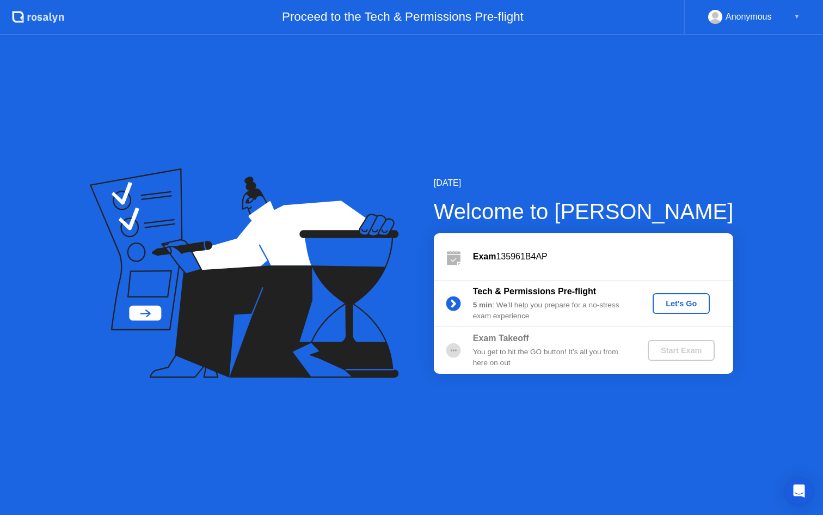
click at [678, 304] on div "Let's Go" at bounding box center [681, 303] width 48 height 9
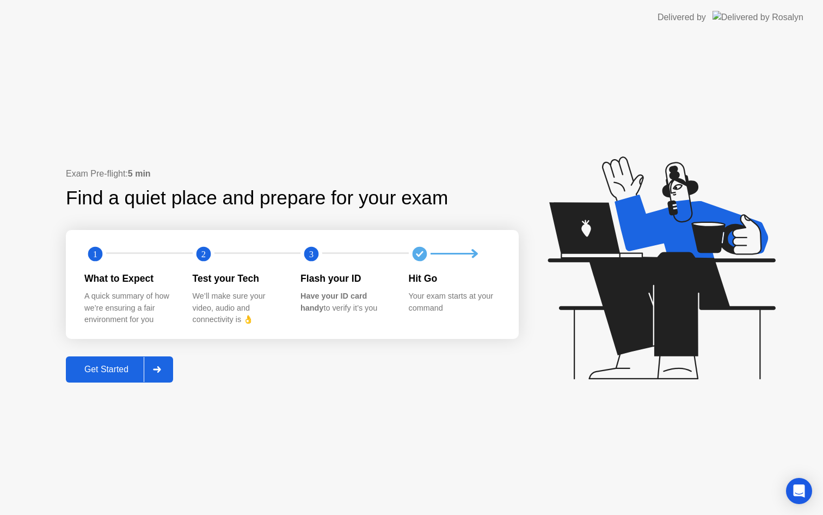
click at [136, 374] on div "Get Started" at bounding box center [106, 369] width 75 height 10
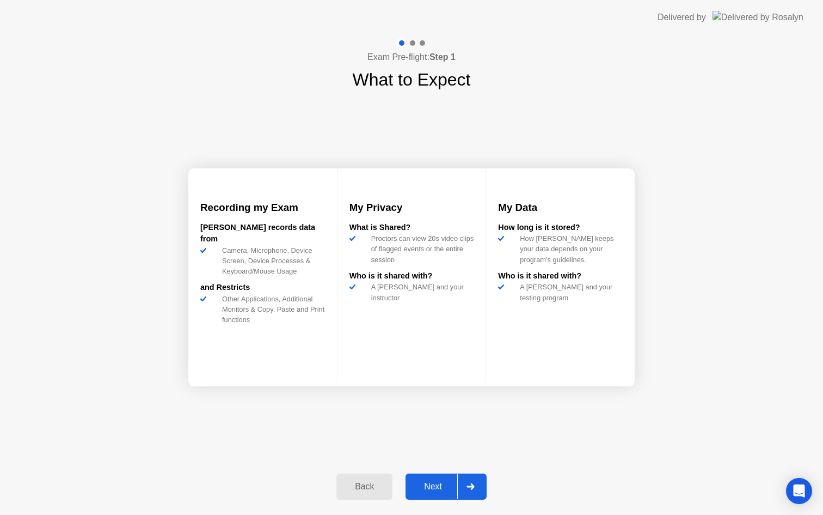
click at [429, 491] on div "Next" at bounding box center [433, 486] width 48 height 10
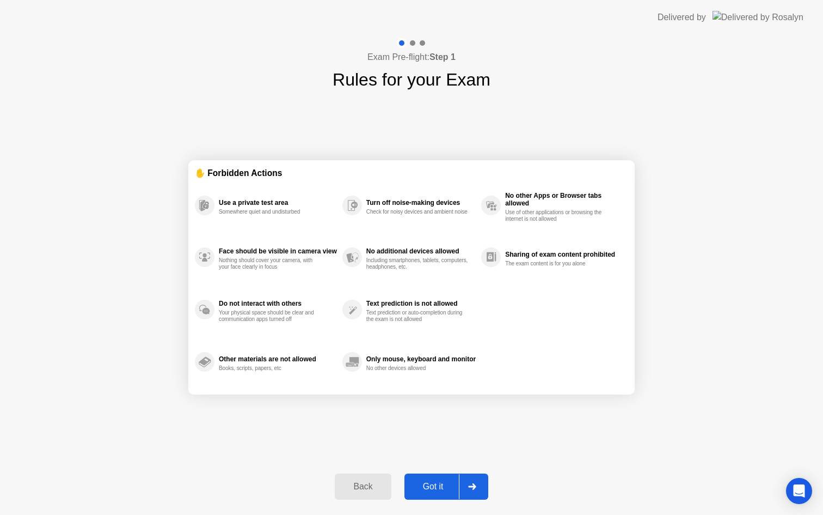
click at [446, 478] on button "Got it" at bounding box center [447, 486] width 84 height 26
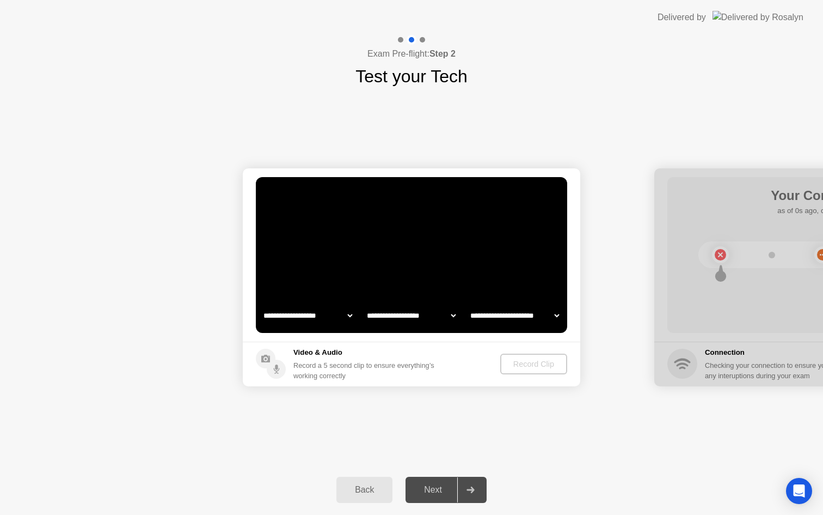
select select "**********"
select select "*******"
click at [387, 492] on div "Back" at bounding box center [365, 490] width 50 height 10
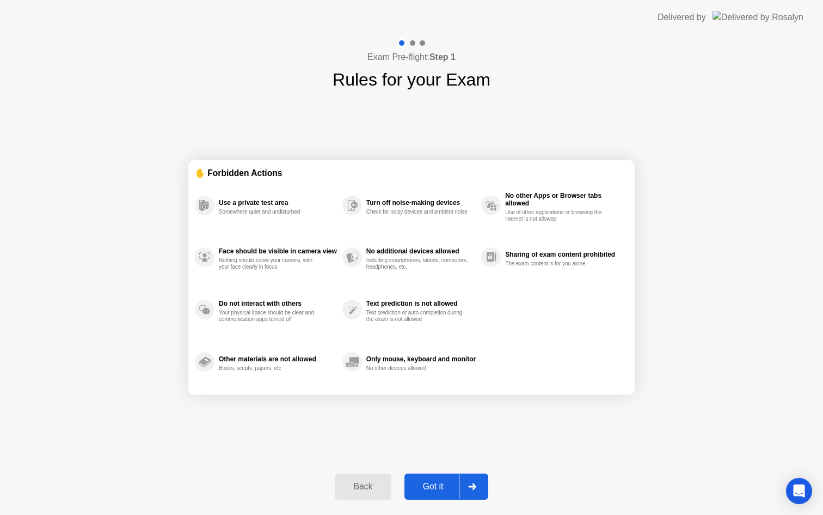
click at [440, 481] on div "Got it" at bounding box center [433, 486] width 51 height 10
select select "**********"
select select "*******"
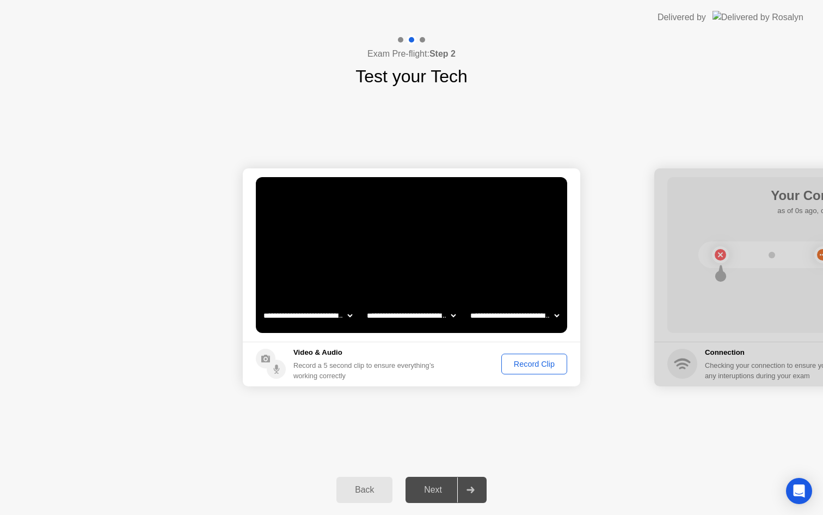
click at [573, 130] on div "**********" at bounding box center [411, 276] width 823 height 375
click at [547, 364] on div "Record Clip" at bounding box center [534, 363] width 58 height 9
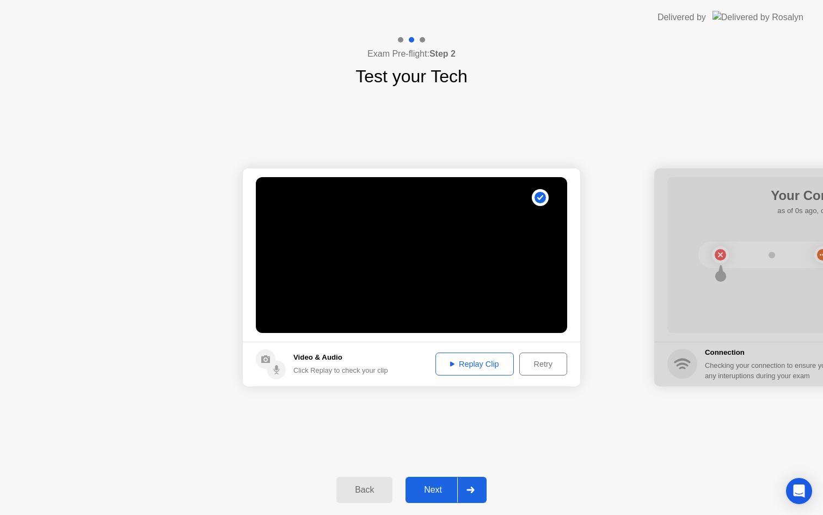
click at [502, 370] on button "Replay Clip" at bounding box center [475, 363] width 78 height 23
click at [445, 485] on div "Next" at bounding box center [433, 490] width 48 height 10
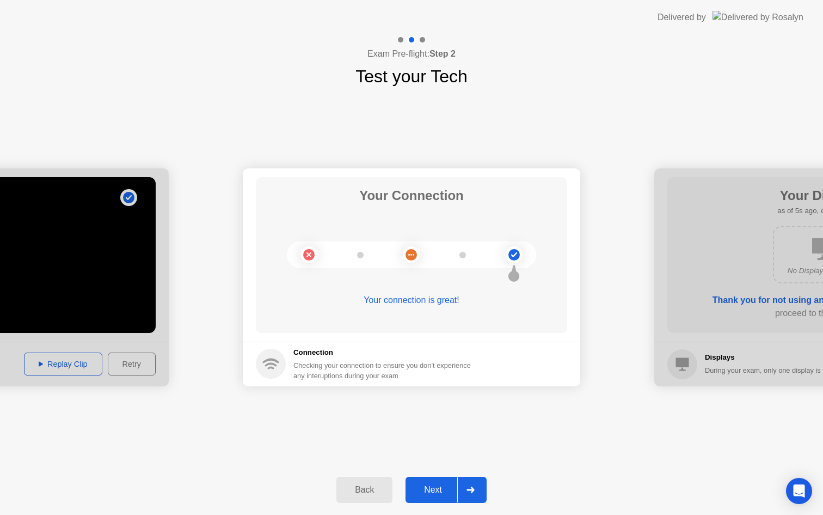
click at [440, 482] on button "Next" at bounding box center [446, 490] width 81 height 26
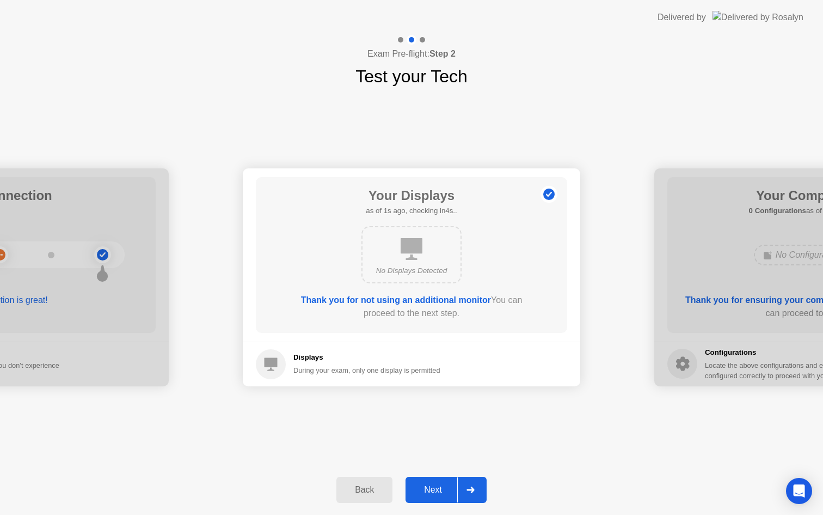
click at [447, 481] on button "Next" at bounding box center [446, 490] width 81 height 26
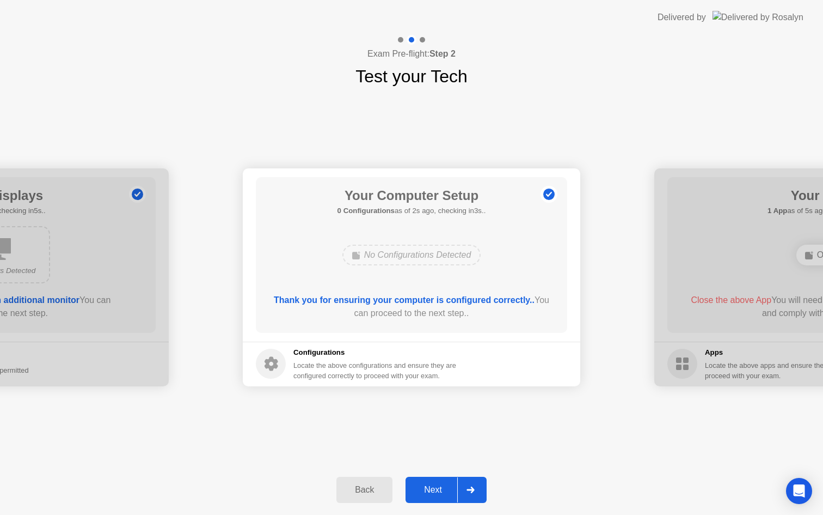
click at [446, 481] on button "Next" at bounding box center [446, 490] width 81 height 26
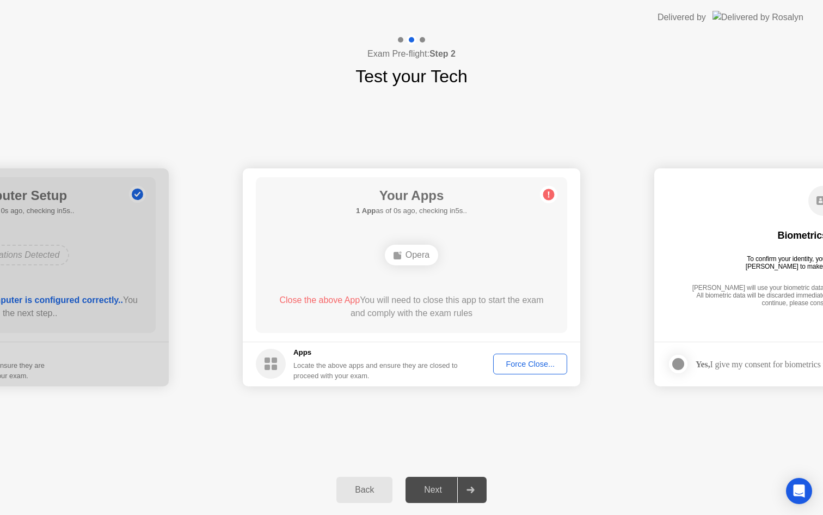
click at [532, 368] on div "Force Close..." at bounding box center [530, 363] width 66 height 9
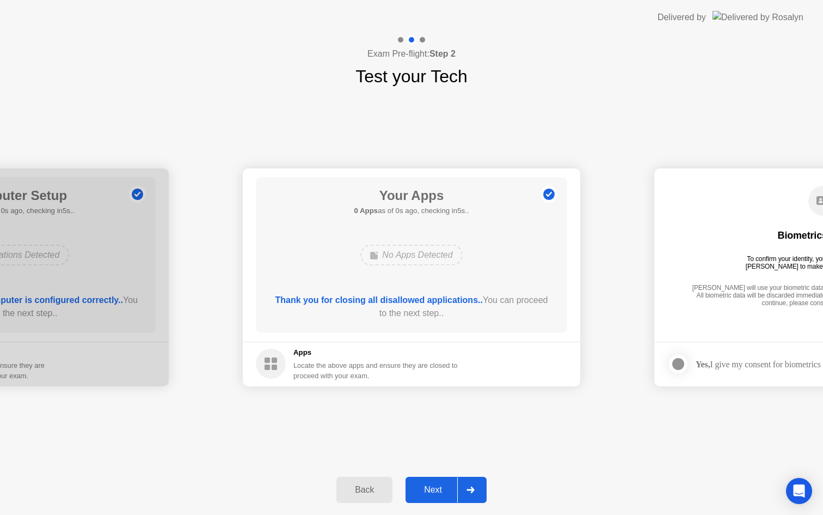
click at [414, 303] on b "Thank you for closing all disallowed applications.." at bounding box center [379, 299] width 207 height 9
click at [448, 480] on button "Next" at bounding box center [446, 490] width 81 height 26
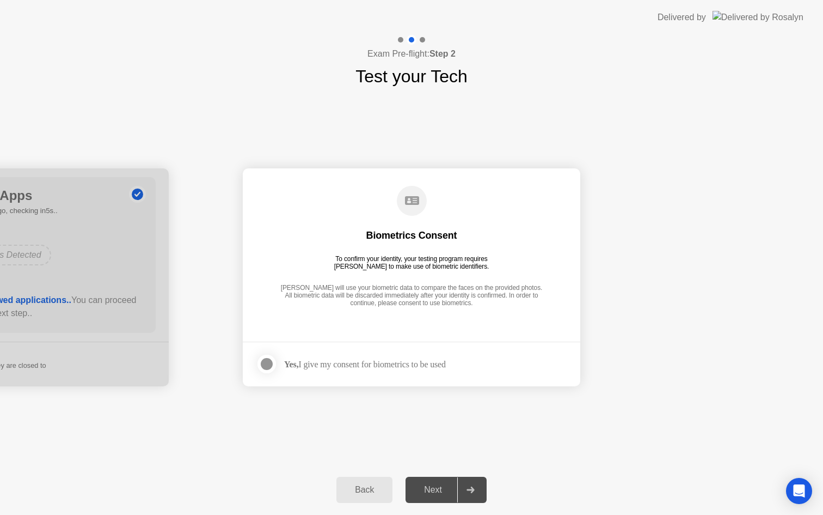
click at [432, 485] on div "Next" at bounding box center [433, 490] width 48 height 10
click at [271, 370] on div at bounding box center [266, 363] width 13 height 13
click at [456, 489] on div "Next" at bounding box center [433, 490] width 48 height 10
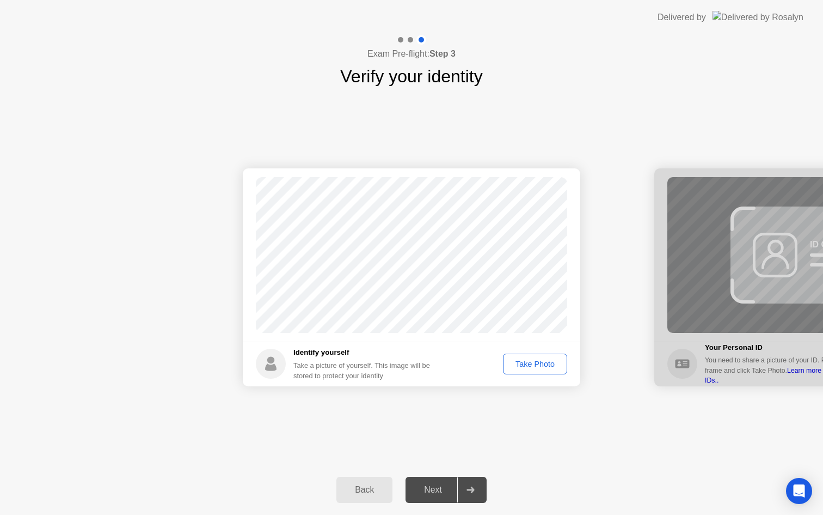
click at [532, 368] on div "Take Photo" at bounding box center [535, 363] width 57 height 9
click at [447, 482] on button "Next" at bounding box center [446, 490] width 81 height 26
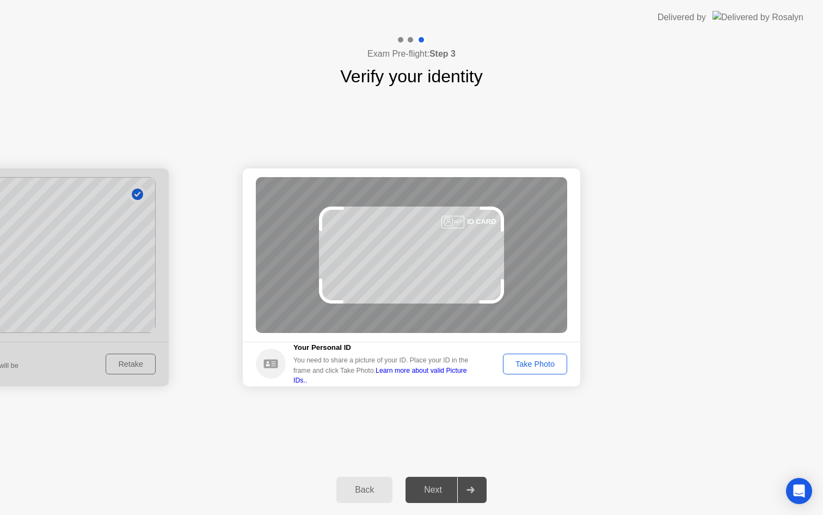
click at [536, 363] on div "Take Photo" at bounding box center [535, 363] width 57 height 9
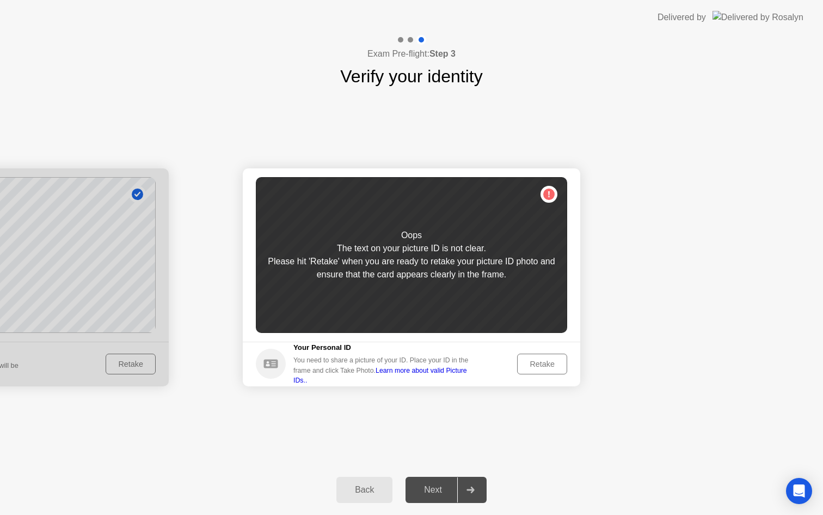
click at [538, 360] on div "Retake" at bounding box center [542, 363] width 42 height 9
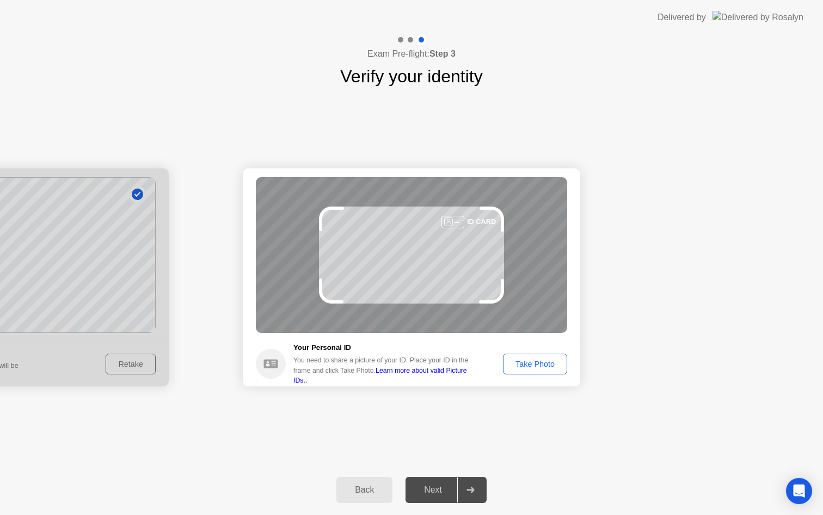
click at [538, 360] on div "Take Photo" at bounding box center [535, 363] width 57 height 9
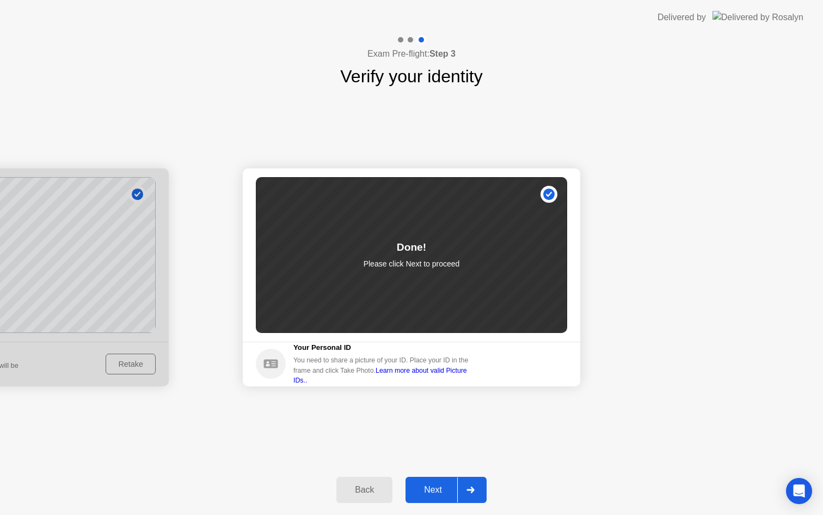
click at [446, 486] on div "Next" at bounding box center [433, 490] width 48 height 10
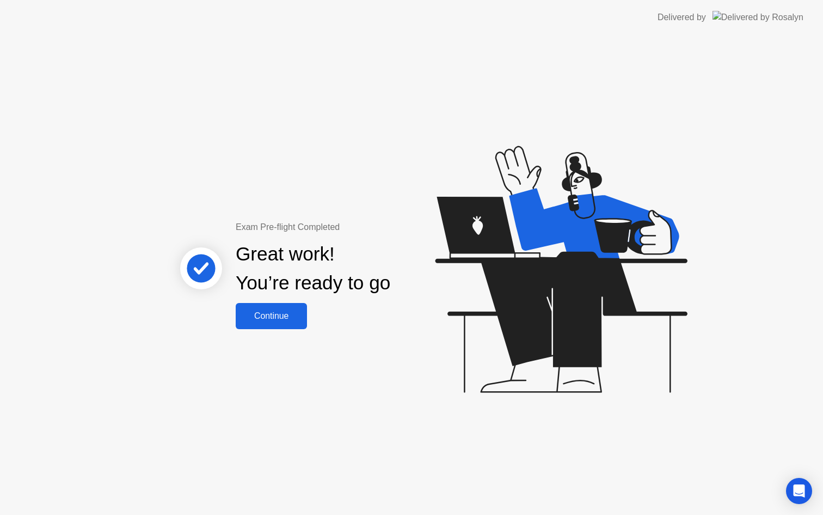
click at [289, 324] on button "Continue" at bounding box center [271, 316] width 71 height 26
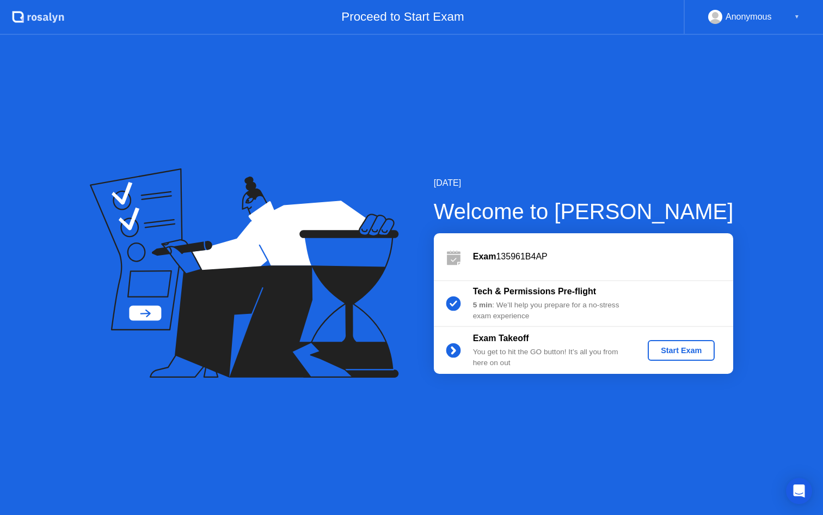
click at [676, 348] on div "Start Exam" at bounding box center [681, 350] width 58 height 9
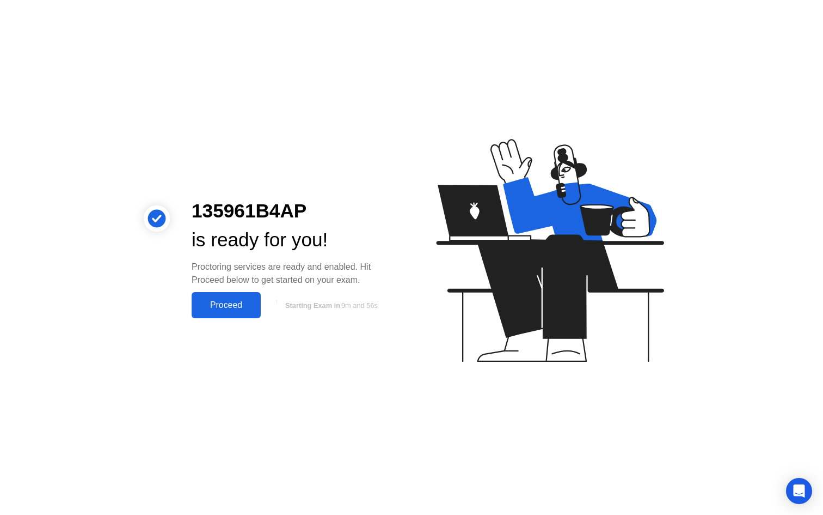
click at [218, 310] on div "Proceed" at bounding box center [226, 305] width 63 height 10
